Goal: Task Accomplishment & Management: Manage account settings

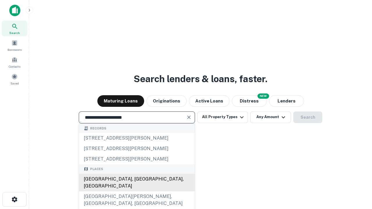
click at [137, 192] on div "[GEOGRAPHIC_DATA], [GEOGRAPHIC_DATA], [GEOGRAPHIC_DATA]" at bounding box center [137, 182] width 116 height 17
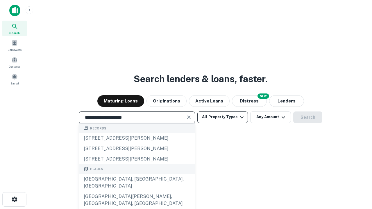
type input "**********"
click at [223, 117] on button "All Property Types" at bounding box center [223, 118] width 51 height 12
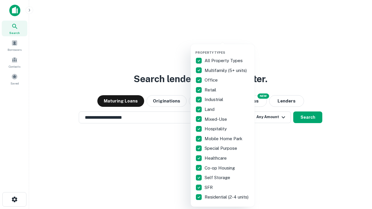
click at [228, 49] on button "button" at bounding box center [228, 49] width 64 height 0
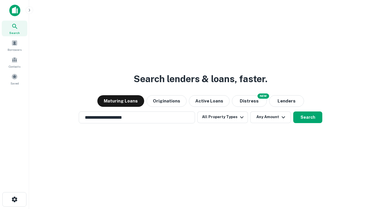
scroll to position [9, 0]
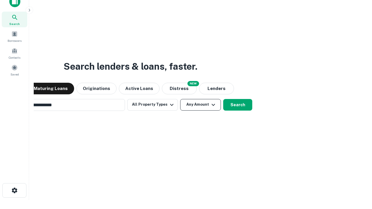
click at [180, 99] on button "Any Amount" at bounding box center [200, 105] width 41 height 12
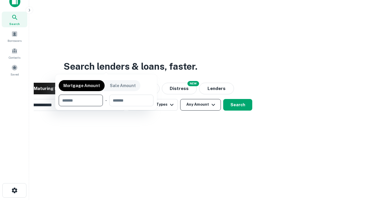
scroll to position [9, 0]
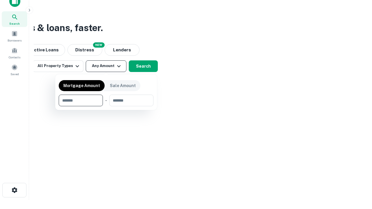
type input "*******"
click at [106, 106] on button "button" at bounding box center [106, 106] width 95 height 0
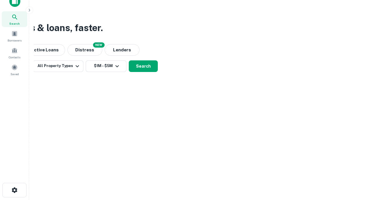
scroll to position [9, 0]
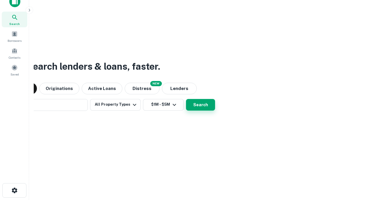
click at [186, 99] on button "Search" at bounding box center [200, 105] width 29 height 12
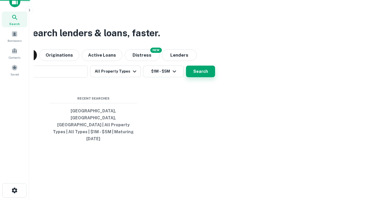
scroll to position [9, 0]
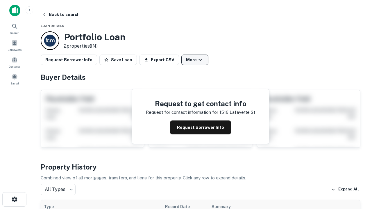
click at [195, 60] on button "More" at bounding box center [195, 60] width 27 height 10
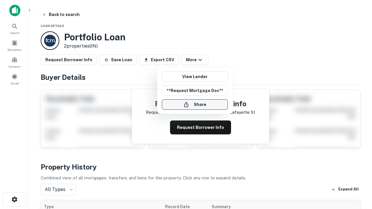
click at [195, 105] on button "Share" at bounding box center [195, 105] width 66 height 10
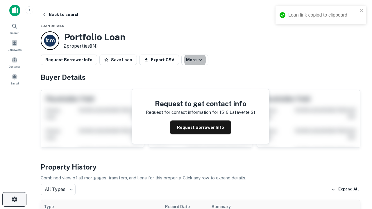
click at [14, 200] on icon "button" at bounding box center [14, 199] width 7 height 7
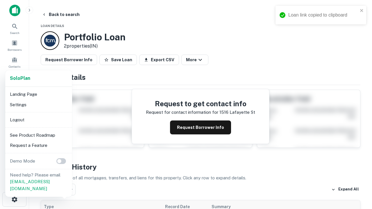
click at [38, 120] on li "Logout" at bounding box center [39, 120] width 62 height 10
